Goal: Task Accomplishment & Management: Manage account settings

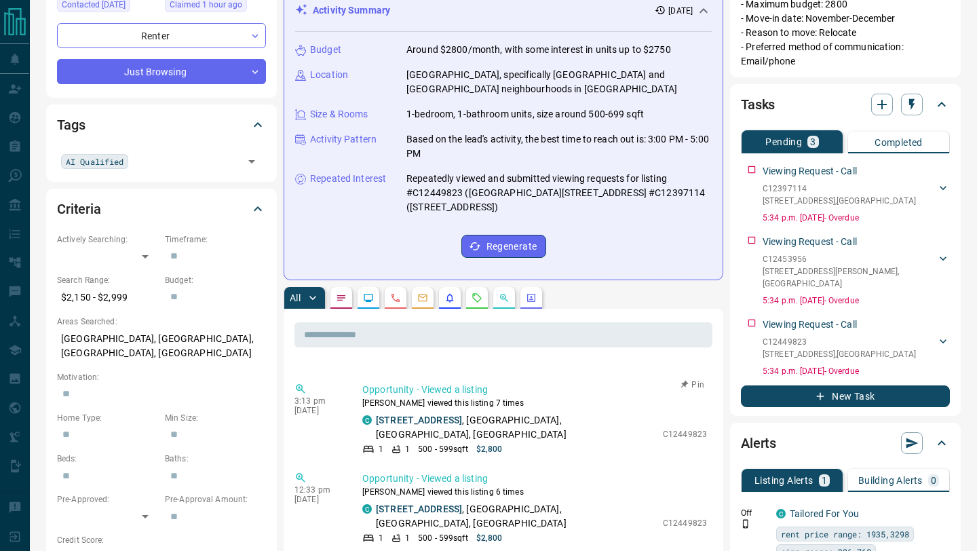
scroll to position [60, 0]
click at [478, 292] on button "button" at bounding box center [477, 298] width 22 height 22
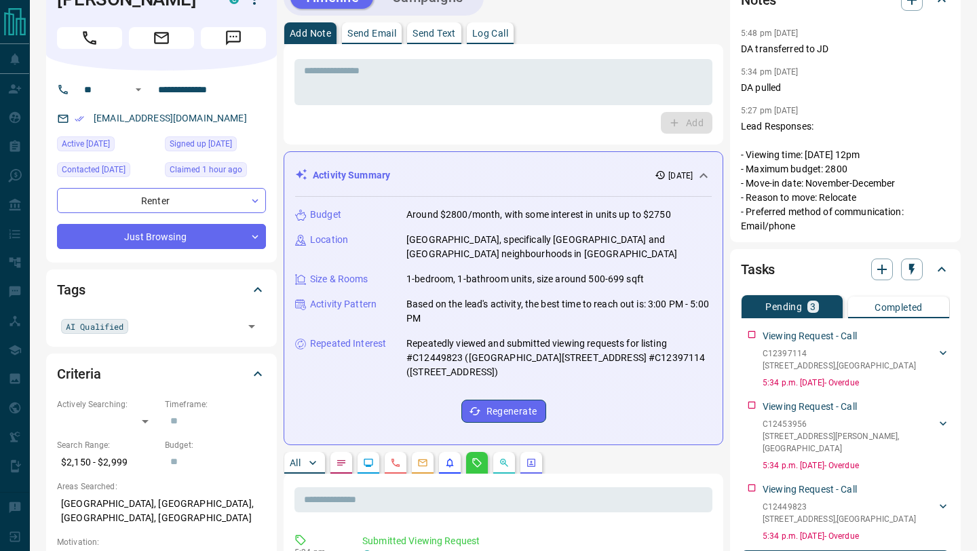
scroll to position [0, 0]
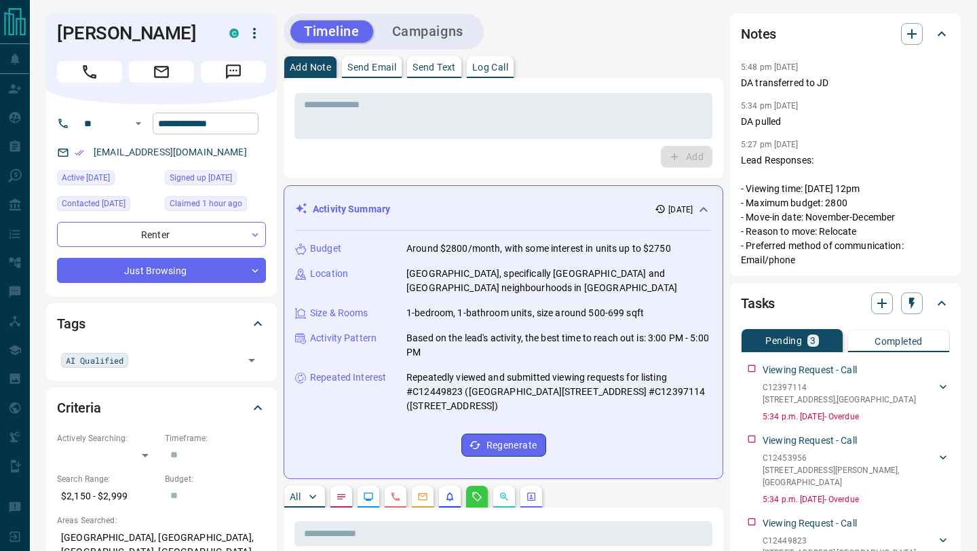
click at [248, 121] on input "**********" at bounding box center [206, 124] width 106 height 22
click at [486, 122] on textarea at bounding box center [503, 116] width 399 height 35
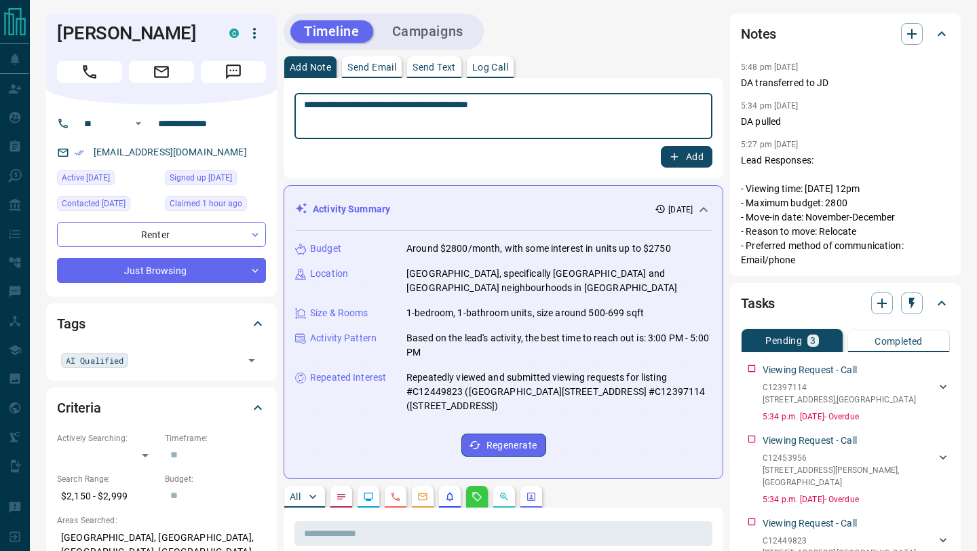
type textarea "**********"
click at [688, 158] on button "Add" at bounding box center [687, 157] width 52 height 22
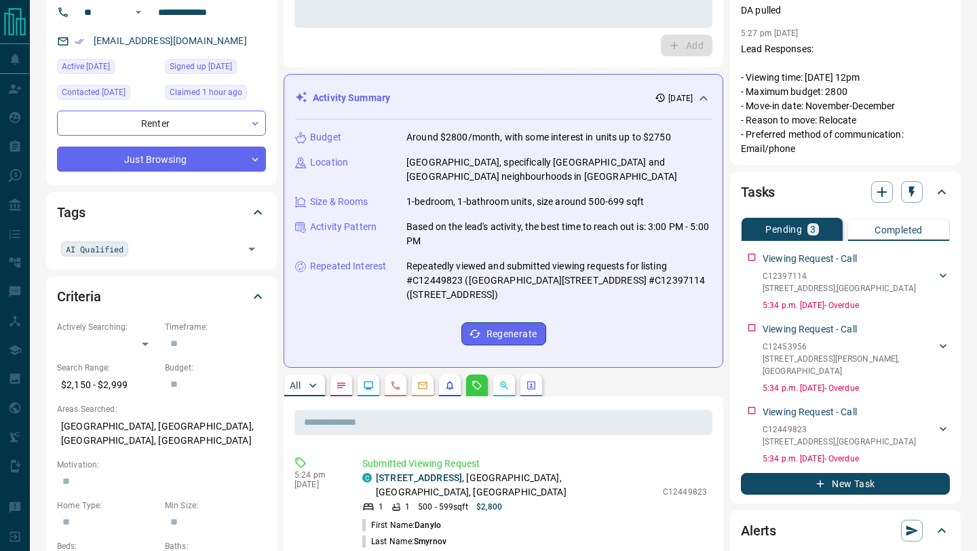
scroll to position [114, 0]
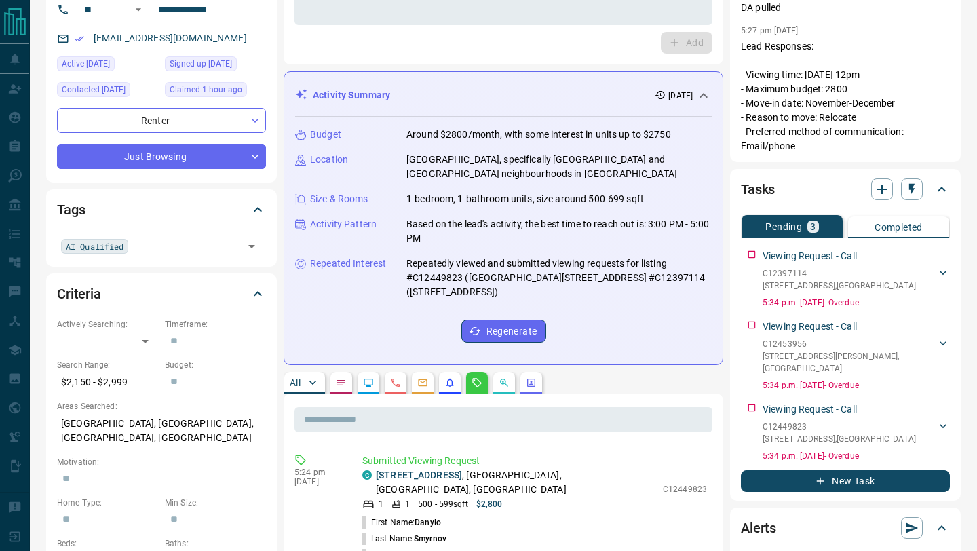
click at [678, 96] on p "[DATE]" at bounding box center [680, 96] width 24 height 12
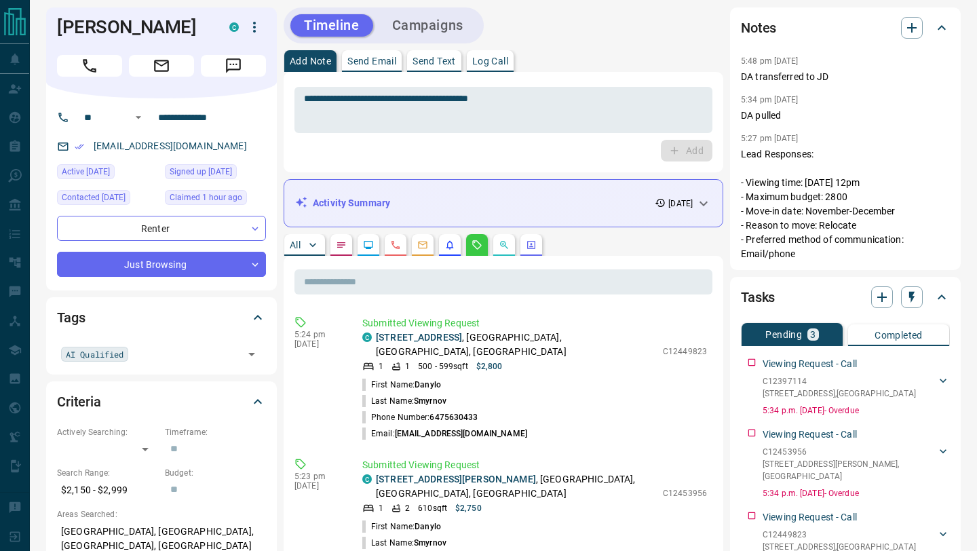
scroll to position [0, 0]
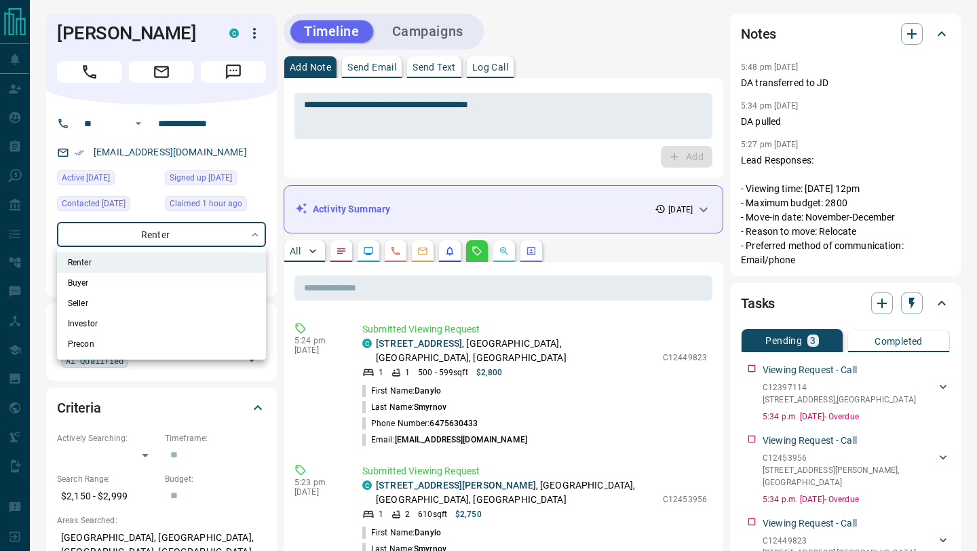
click at [206, 234] on div at bounding box center [488, 275] width 977 height 551
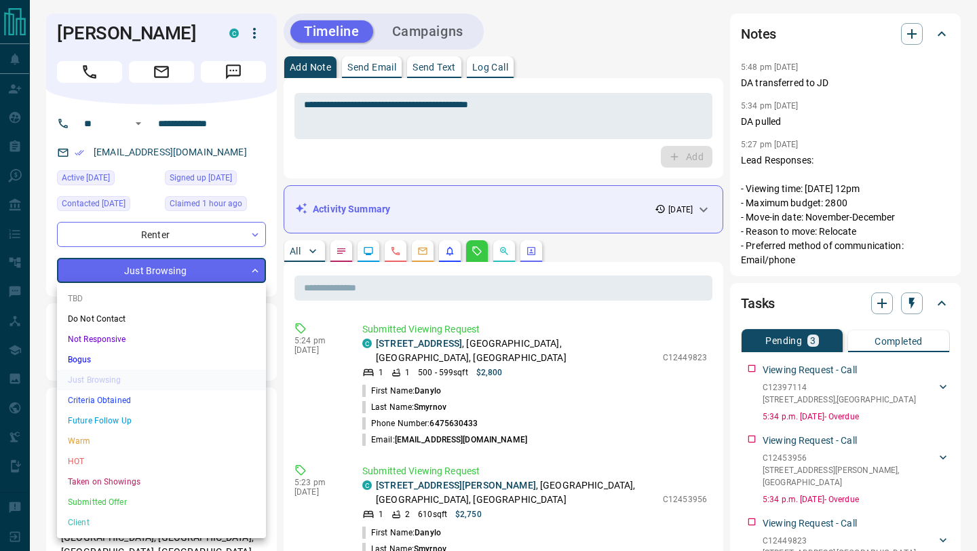
click at [162, 438] on li "Warm" at bounding box center [161, 441] width 209 height 20
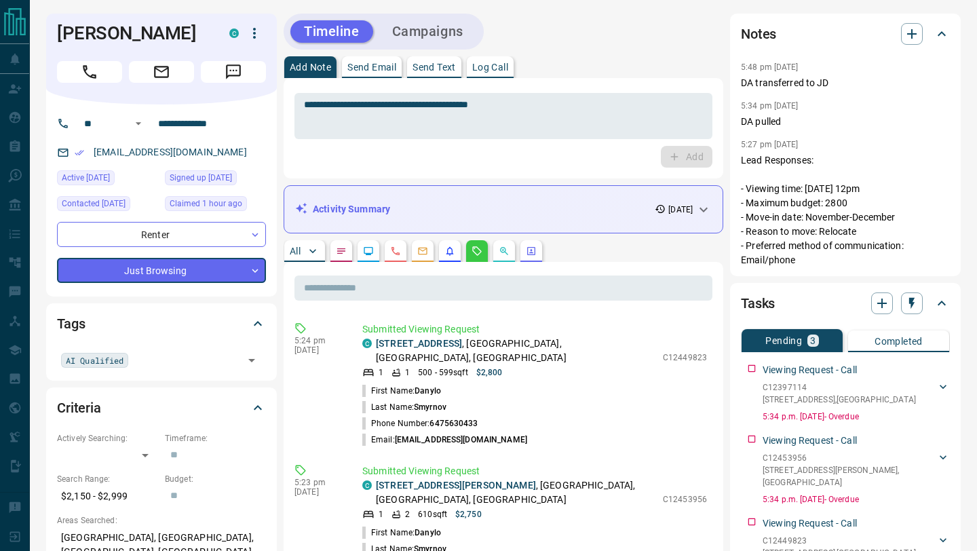
type input "*"
